Goal: Task Accomplishment & Management: Use online tool/utility

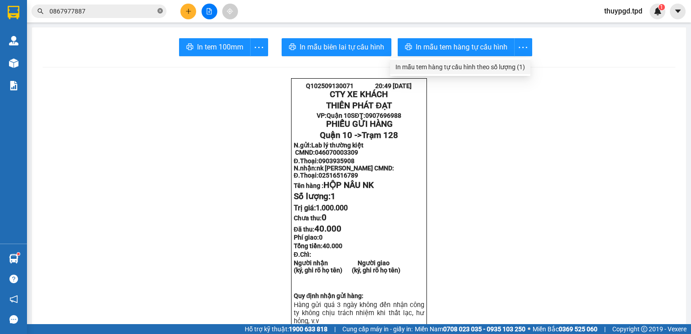
click at [161, 10] on icon "close-circle" at bounding box center [160, 10] width 5 height 5
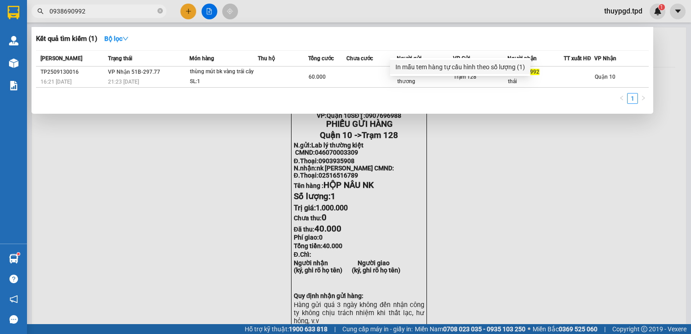
type input "0938690992"
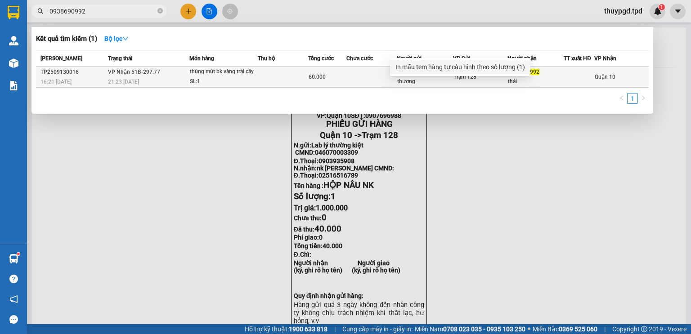
click at [203, 74] on div "thùng mút bk vàng trái cây" at bounding box center [224, 72] width 68 height 10
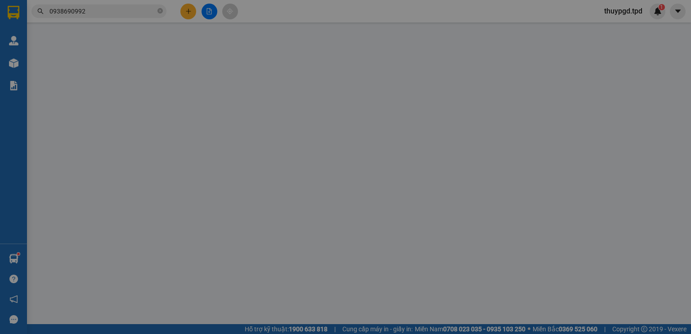
type input "0355262854"
type input "thương"
type input "0938690992"
type input "thái"
type input "60.000"
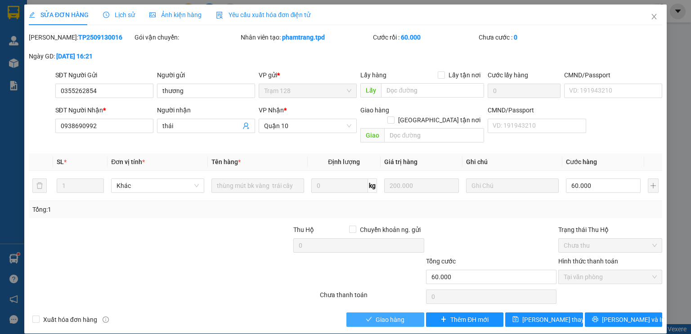
click at [377, 315] on span "Giao hàng" at bounding box center [390, 320] width 29 height 10
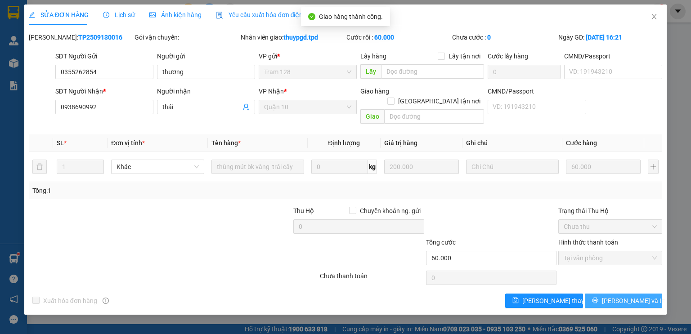
drag, startPoint x: 601, startPoint y: 293, endPoint x: 506, endPoint y: 228, distance: 115.2
click at [601, 294] on button "[PERSON_NAME] và In" at bounding box center [624, 301] width 78 height 14
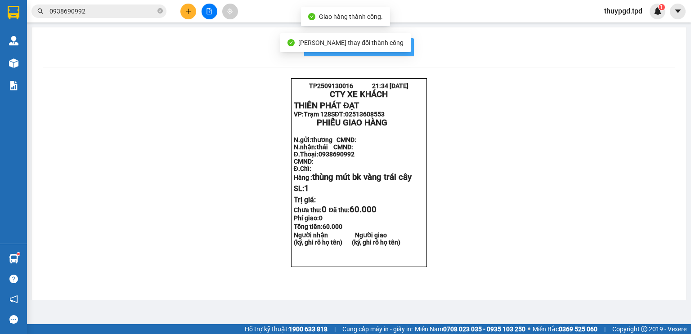
click at [402, 51] on span "In mẫu biên lai tự cấu hình" at bounding box center [364, 46] width 85 height 11
